Goal: Find specific page/section: Find specific page/section

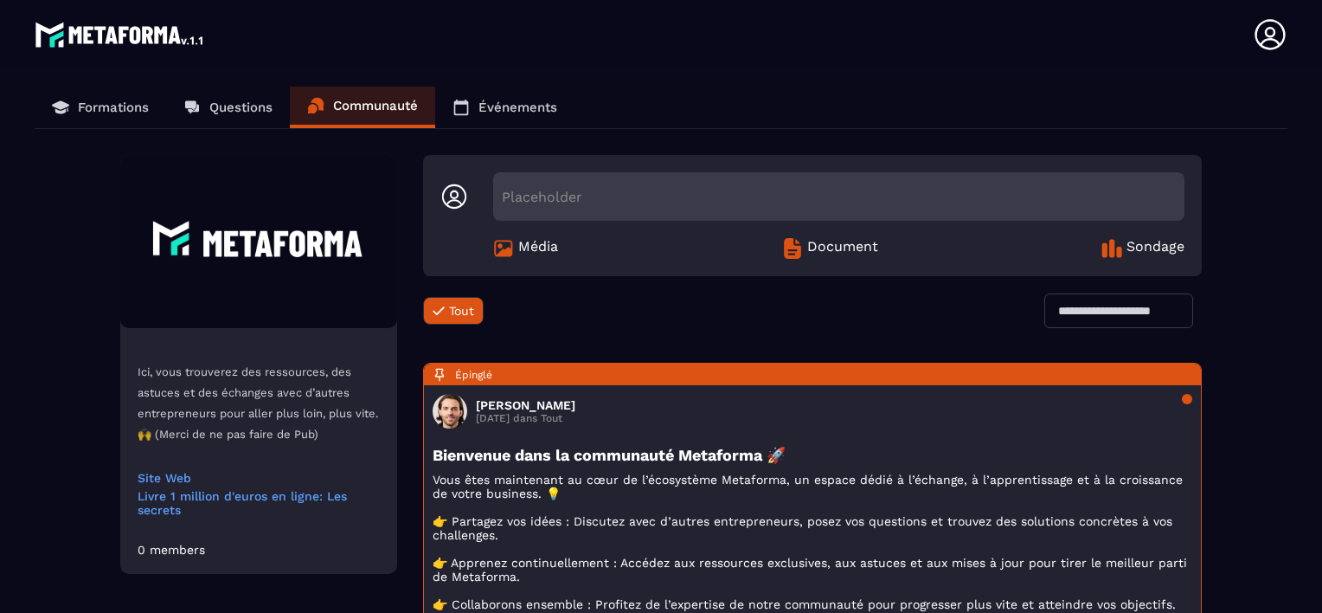
click at [609, 318] on div "Tout Tout Loading..." at bounding box center [812, 319] width 779 height 52
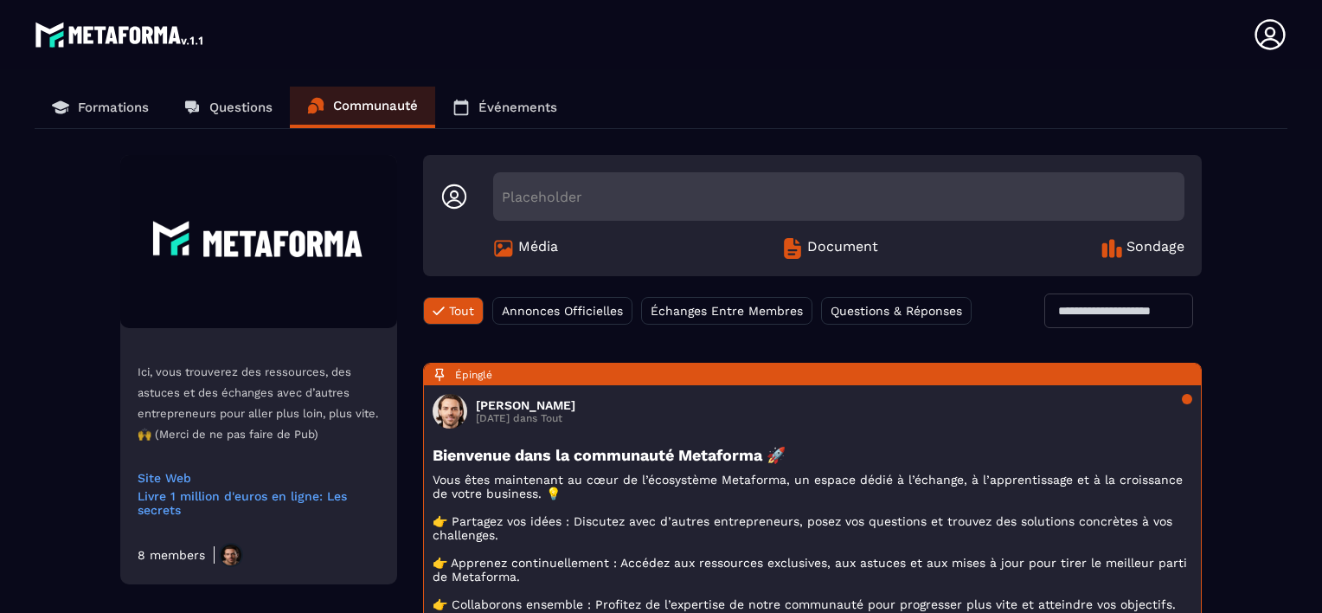
click at [1070, 313] on input "text" at bounding box center [1118, 310] width 149 height 35
click at [1270, 42] on icon at bounding box center [1270, 34] width 35 height 35
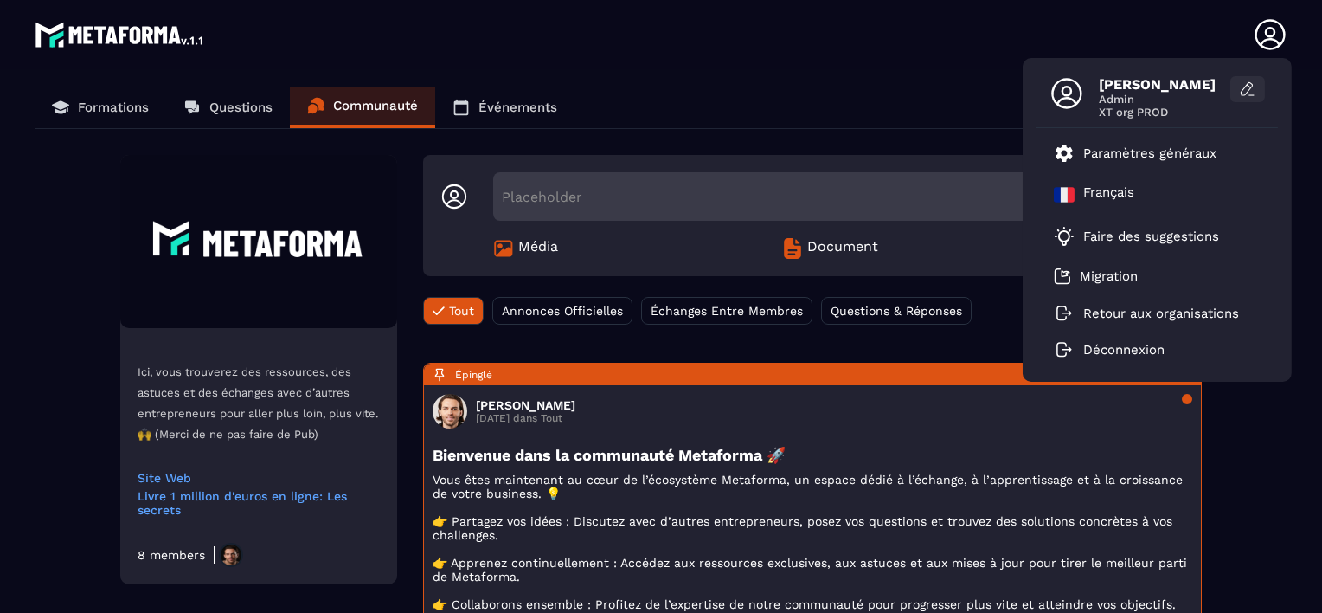
click at [1242, 90] on icon at bounding box center [1247, 88] width 17 height 17
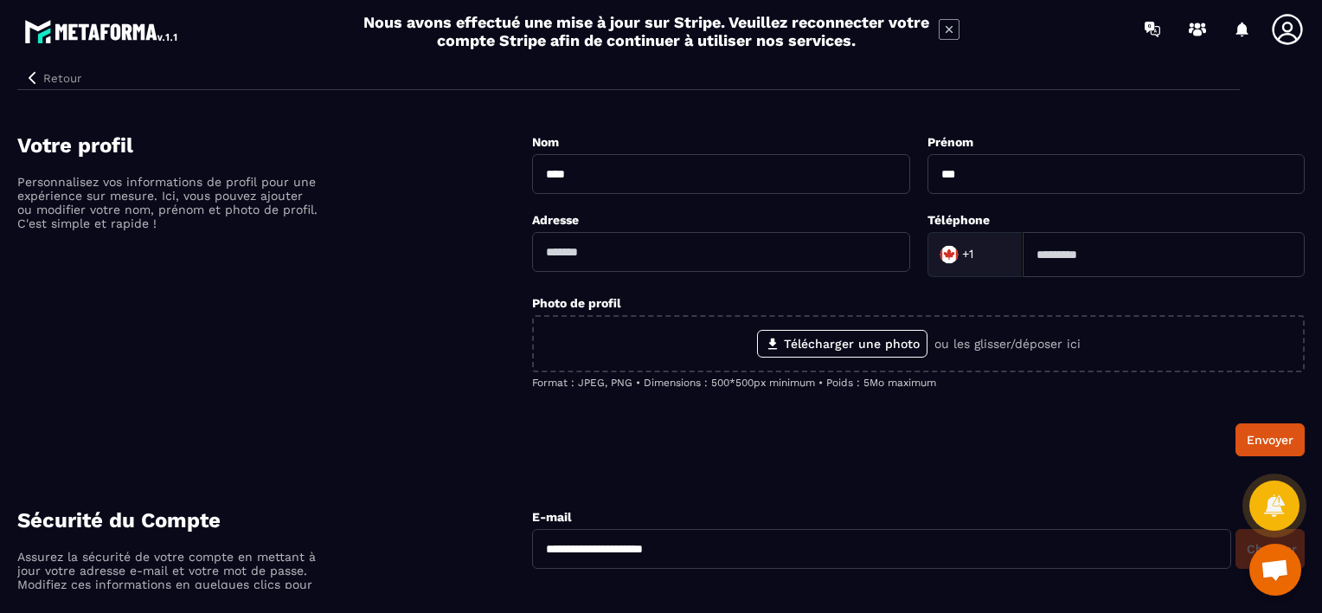
drag, startPoint x: 743, startPoint y: 547, endPoint x: 426, endPoint y: 530, distance: 318.0
